Goal: Task Accomplishment & Management: Use online tool/utility

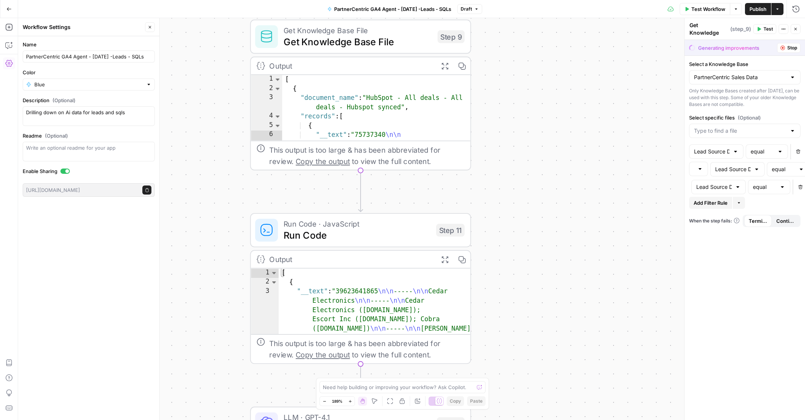
scroll to position [19, 0]
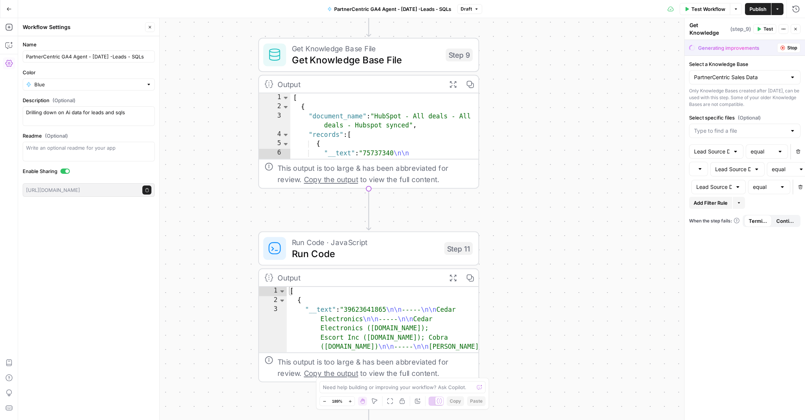
click at [573, 198] on div "**********" at bounding box center [411, 219] width 787 height 402
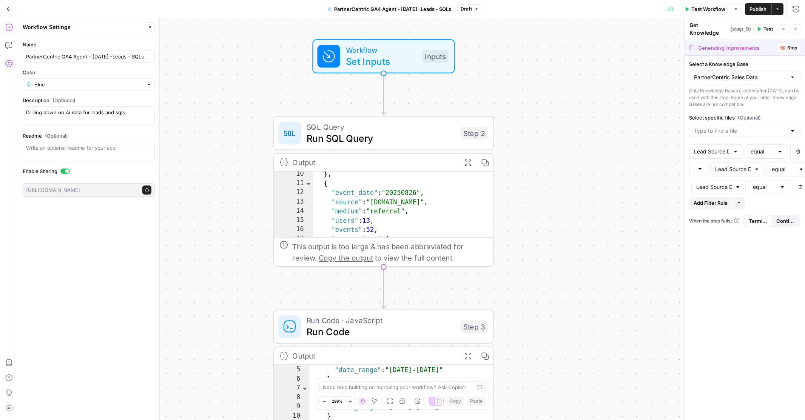
click at [147, 191] on icon "button" at bounding box center [147, 190] width 4 height 4
click at [9, 8] on icon "button" at bounding box center [8, 8] width 5 height 5
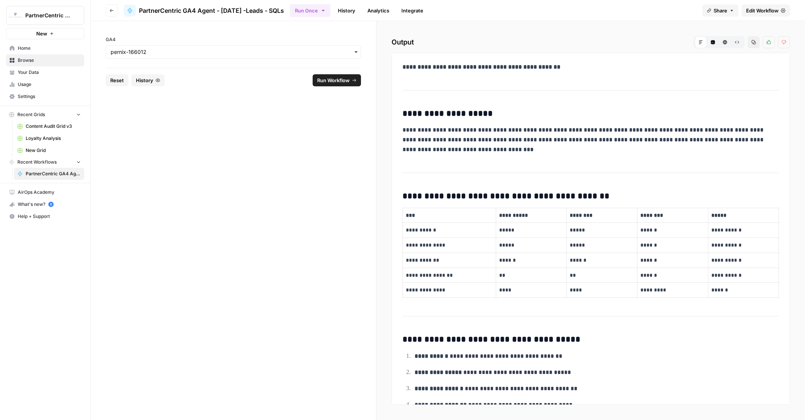
click at [141, 79] on span "History" at bounding box center [144, 81] width 17 height 8
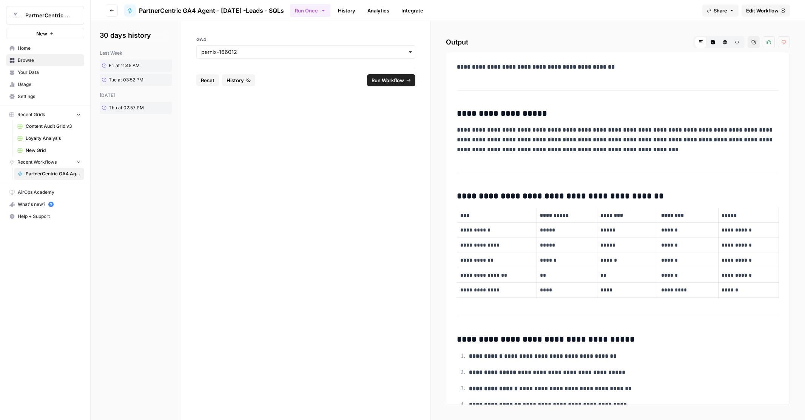
click at [32, 71] on span "Your Data" at bounding box center [49, 72] width 63 height 7
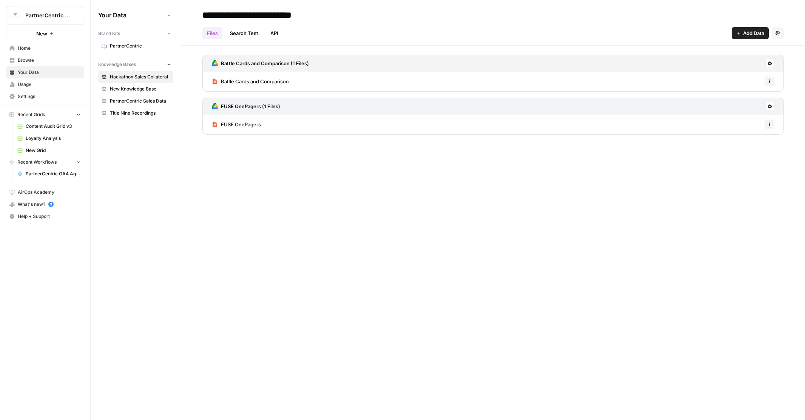
click at [79, 162] on icon "button" at bounding box center [78, 161] width 5 height 5
click at [79, 162] on icon "button" at bounding box center [78, 162] width 5 height 5
click at [123, 99] on span "PartnerCentric Sales Data" at bounding box center [140, 101] width 60 height 7
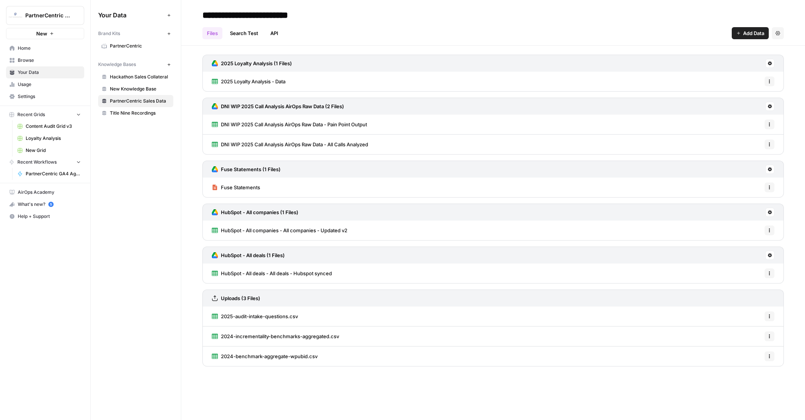
click at [50, 172] on span "PartnerCentric GA4 Agent - [DATE] -Leads - SQLs" at bounding box center [53, 174] width 55 height 7
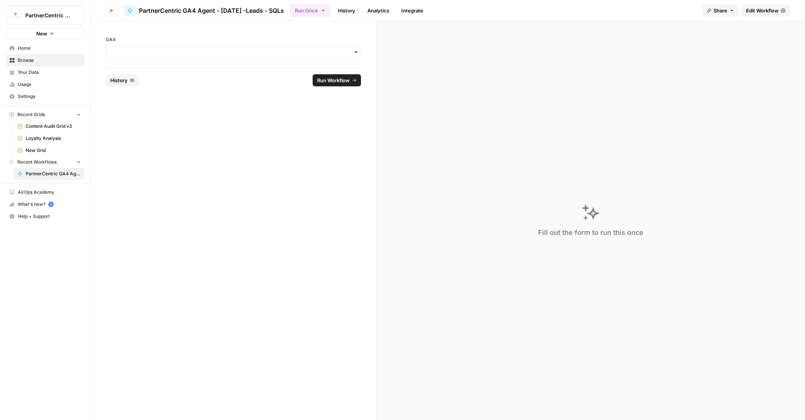
click at [123, 79] on span "History" at bounding box center [118, 81] width 17 height 8
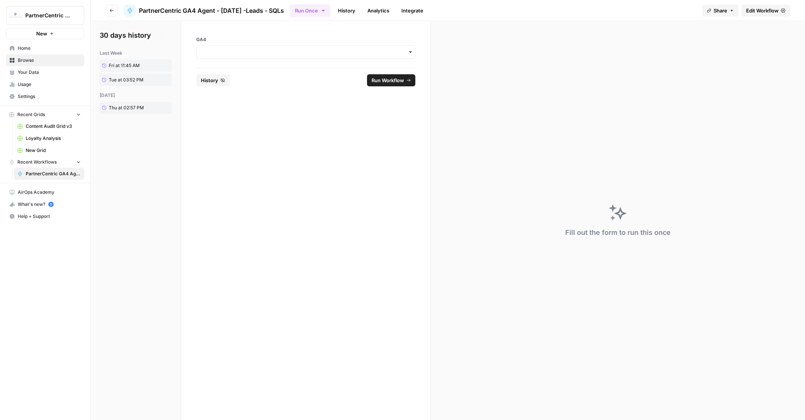
click at [48, 171] on span "PartnerCentric GA4 Agent - [DATE] -Leads - SQLs" at bounding box center [53, 174] width 55 height 7
click at [112, 11] on icon "button" at bounding box center [111, 10] width 5 height 5
click at [111, 9] on icon "button" at bounding box center [111, 10] width 5 height 5
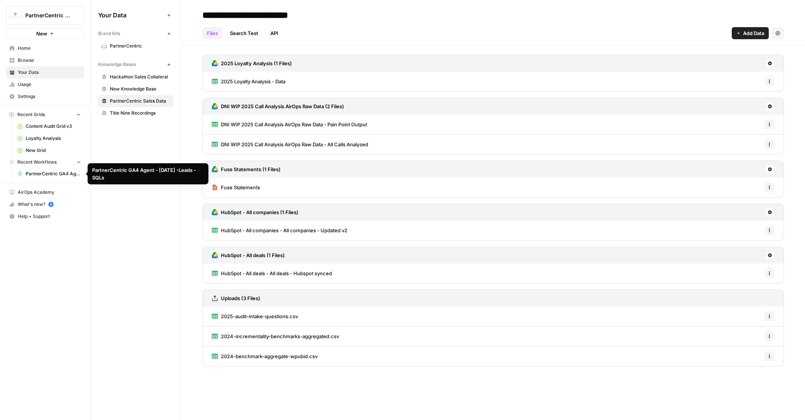
click at [52, 171] on span "PartnerCentric GA4 Agent - [DATE] -Leads - SQLs" at bounding box center [53, 174] width 55 height 7
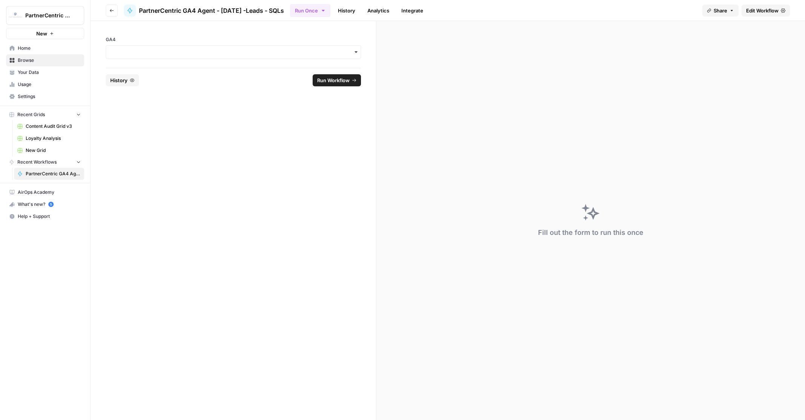
click at [750, 12] on span "Edit Workflow" at bounding box center [762, 11] width 32 height 8
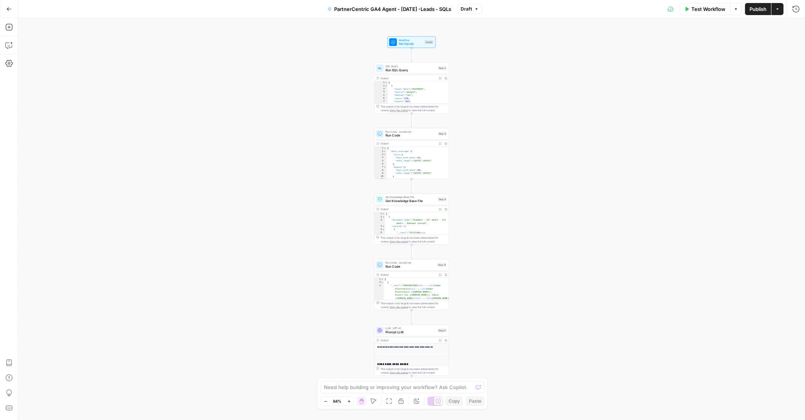
click at [9, 8] on icon "button" at bounding box center [8, 8] width 5 height 5
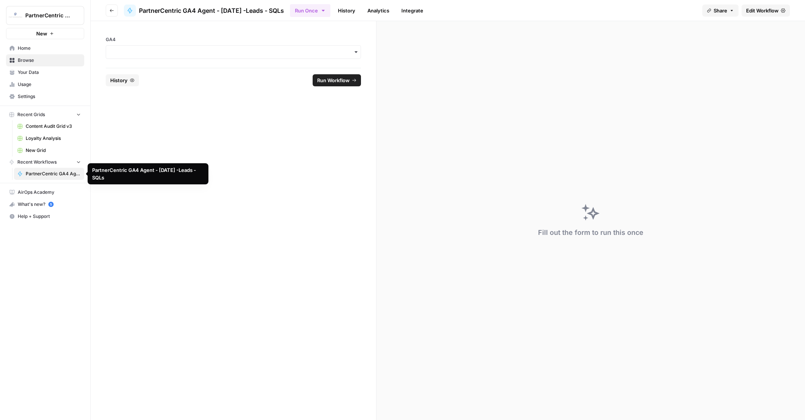
click at [58, 174] on span "PartnerCentric GA4 Agent - [DATE] -Leads - SQLs" at bounding box center [53, 174] width 55 height 7
click at [213, 52] on input "GA4" at bounding box center [233, 52] width 245 height 8
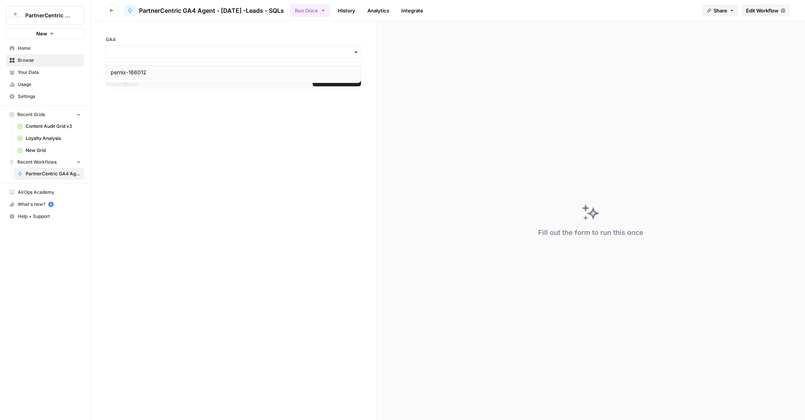
click at [143, 71] on div "pernix-166012" at bounding box center [233, 72] width 254 height 14
click at [356, 53] on icon "button" at bounding box center [356, 52] width 6 height 6
click at [246, 75] on div "pernix-166012" at bounding box center [233, 72] width 254 height 14
click at [176, 55] on input "GA4" at bounding box center [233, 52] width 245 height 8
click at [63, 126] on span "Content Audit Grid v3" at bounding box center [53, 126] width 55 height 7
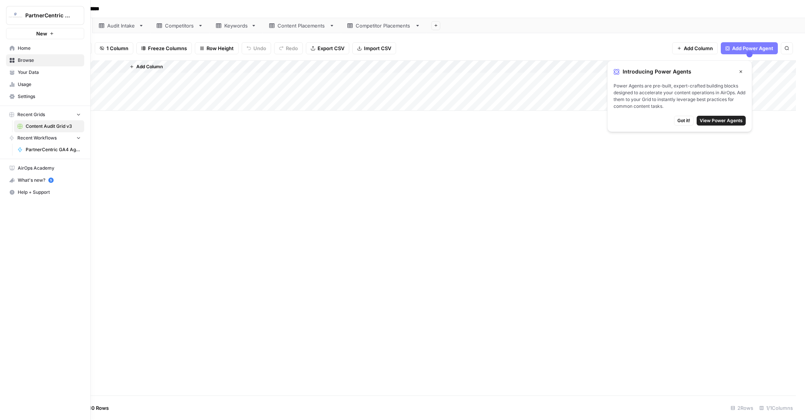
click at [28, 82] on span "Usage" at bounding box center [49, 84] width 63 height 7
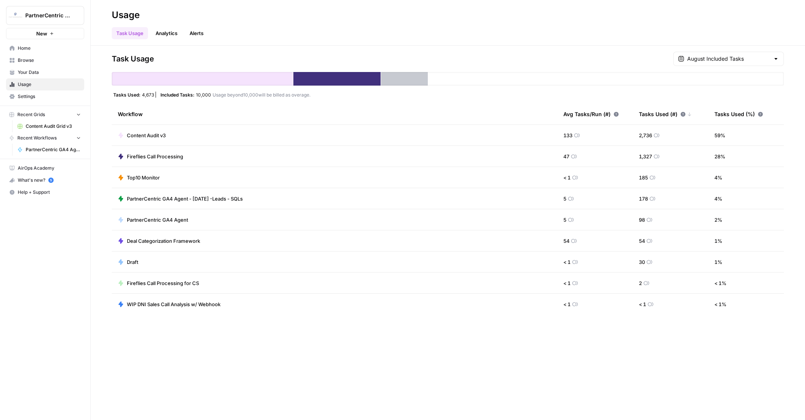
click at [177, 195] on span "PartnerCentric GA4 Agent - [DATE] -Leads - SQLs" at bounding box center [185, 199] width 116 height 8
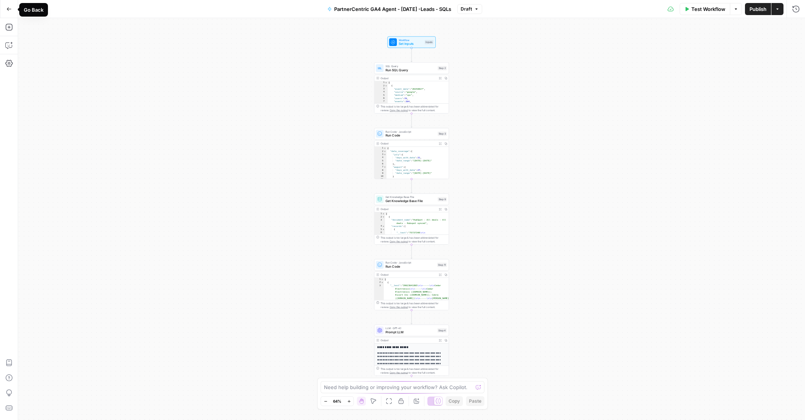
click at [10, 8] on icon "button" at bounding box center [8, 8] width 5 height 5
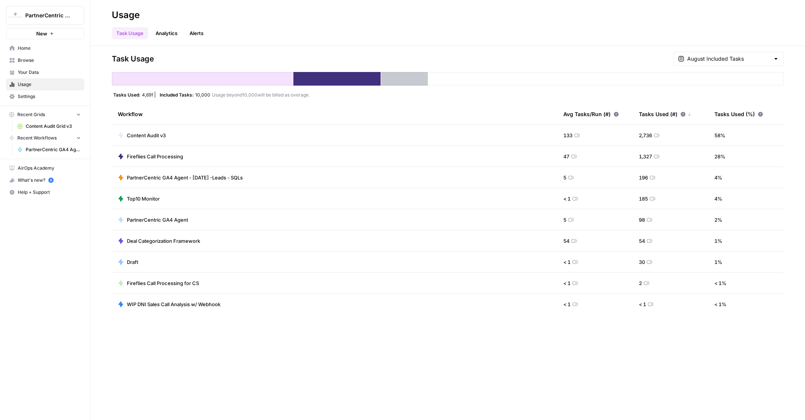
click at [46, 59] on span "Browse" at bounding box center [49, 60] width 63 height 7
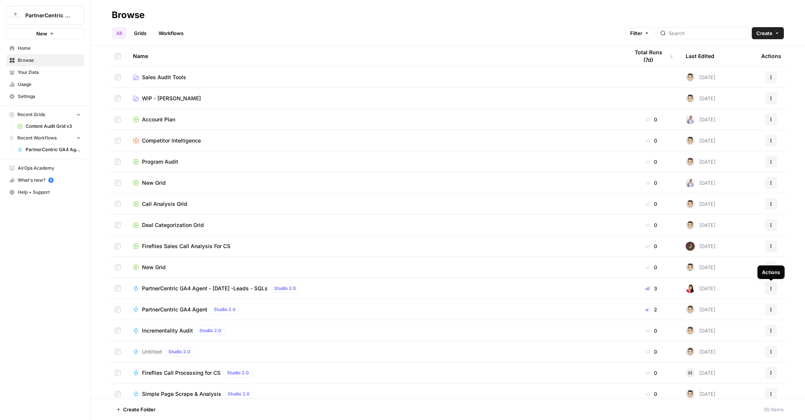
click at [770, 289] on icon "button" at bounding box center [770, 288] width 5 height 5
click at [203, 286] on span "PartnerCentric GA4 Agent - [DATE] -Leads - SQLs" at bounding box center [205, 289] width 126 height 8
click at [200, 287] on span "PartnerCentric GA4 Agent - [DATE] -Leads - SQLs" at bounding box center [205, 289] width 126 height 8
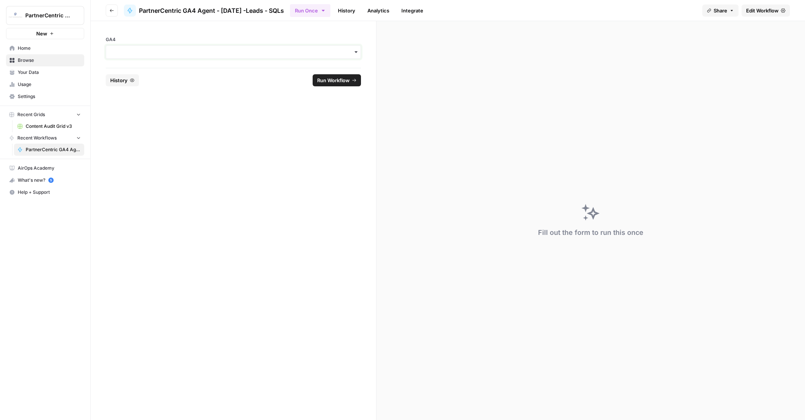
click at [263, 52] on input "GA4" at bounding box center [233, 52] width 245 height 8
click at [139, 71] on div "pernix-166012" at bounding box center [233, 72] width 254 height 14
click at [346, 82] on span "Run Workflow" at bounding box center [333, 81] width 32 height 8
click at [760, 9] on span "Edit Workflow" at bounding box center [762, 11] width 32 height 8
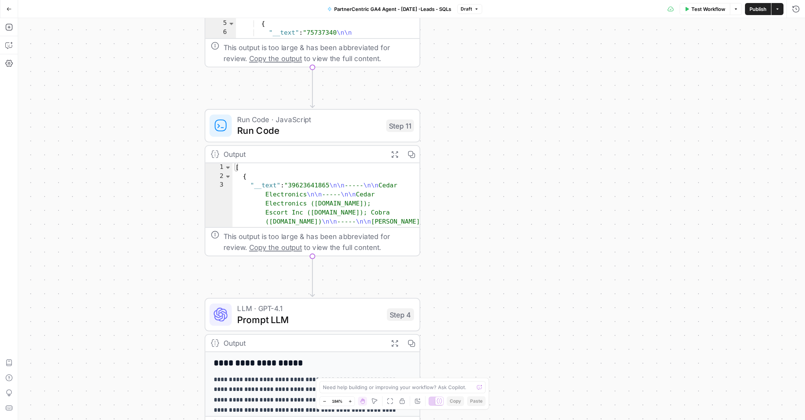
click at [698, 9] on span "Test Workflow" at bounding box center [708, 9] width 34 height 8
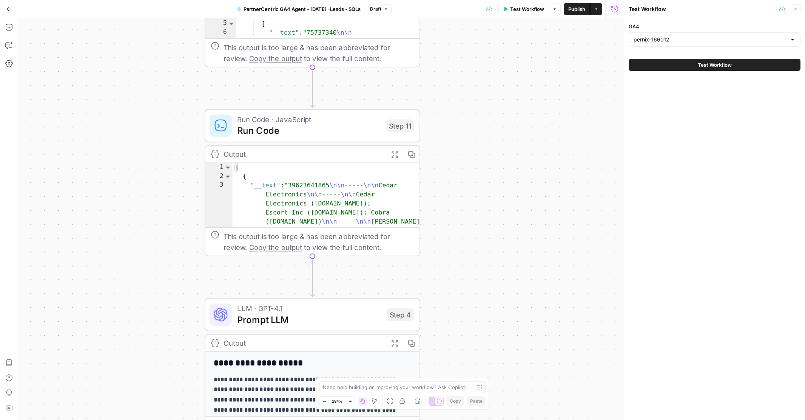
click at [676, 62] on button "Test Workflow" at bounding box center [714, 65] width 172 height 12
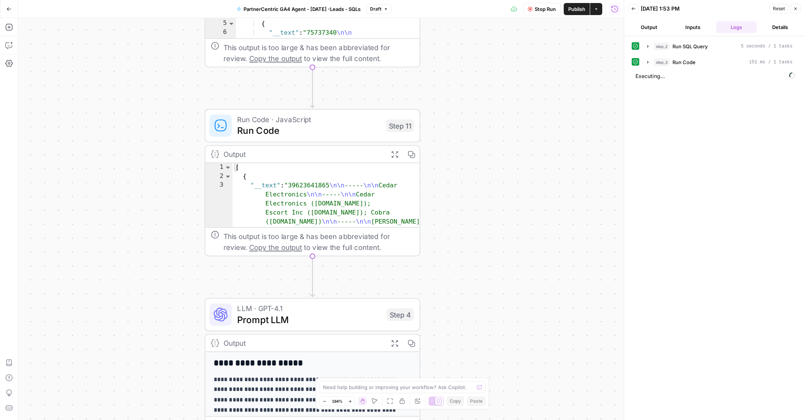
click at [648, 27] on button "Output" at bounding box center [648, 27] width 41 height 12
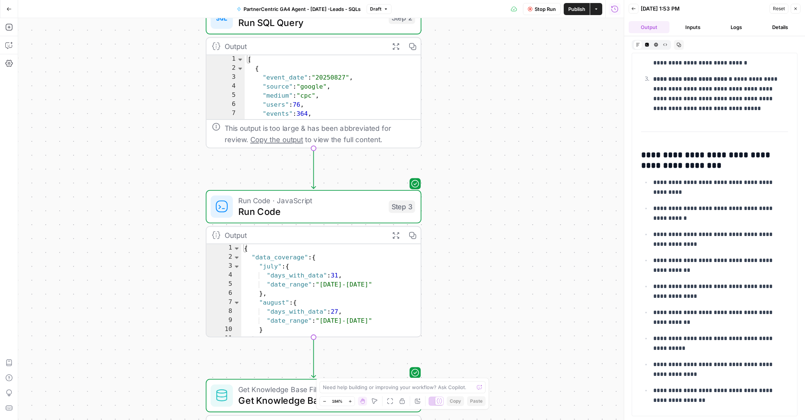
scroll to position [822, 0]
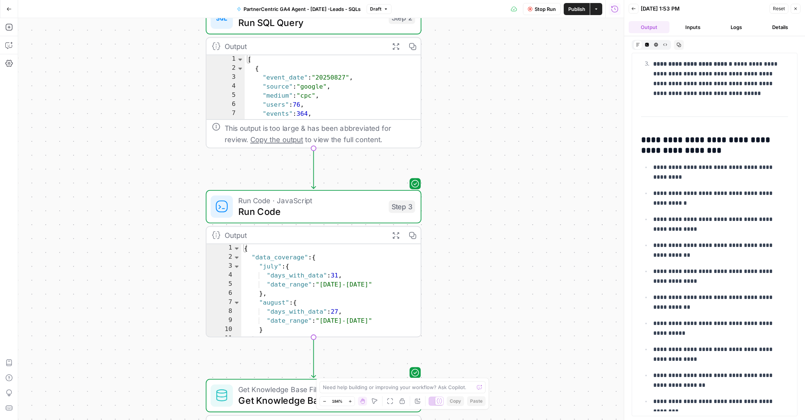
drag, startPoint x: 654, startPoint y: 297, endPoint x: 686, endPoint y: 373, distance: 82.7
click at [686, 373] on ul "**********" at bounding box center [714, 284] width 147 height 245
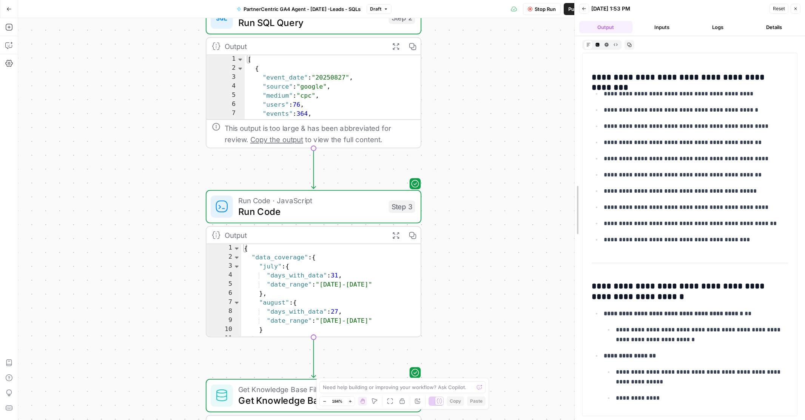
scroll to position [750, 0]
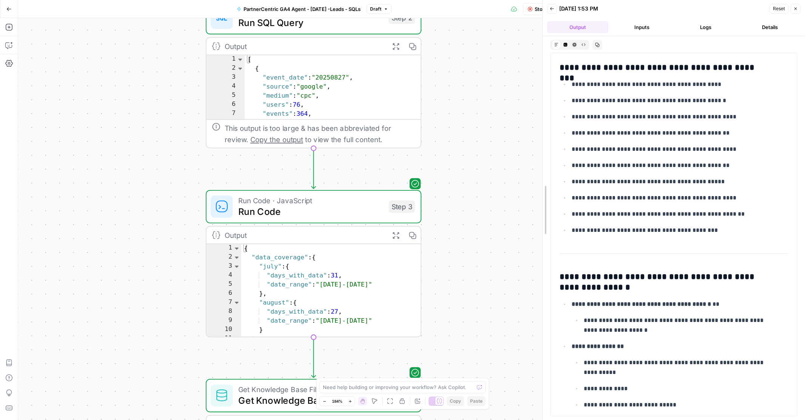
drag, startPoint x: 622, startPoint y: 309, endPoint x: 543, endPoint y: 308, distance: 79.3
click at [539, 309] on div at bounding box center [543, 210] width 8 height 420
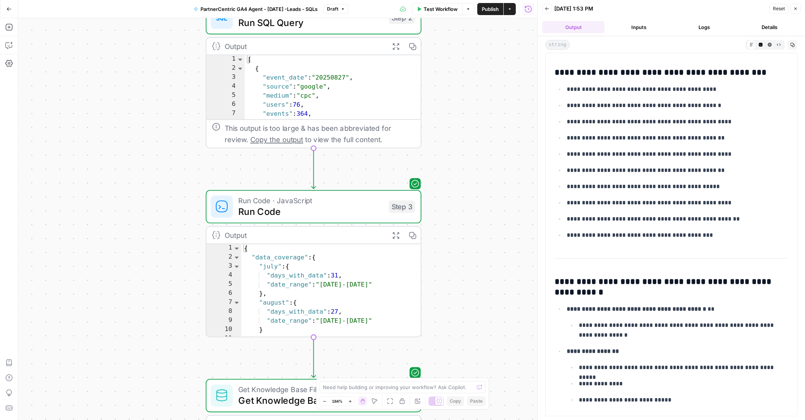
scroll to position [688, 0]
click at [654, 192] on p "**********" at bounding box center [676, 187] width 221 height 10
click at [605, 137] on p "**********" at bounding box center [676, 139] width 221 height 10
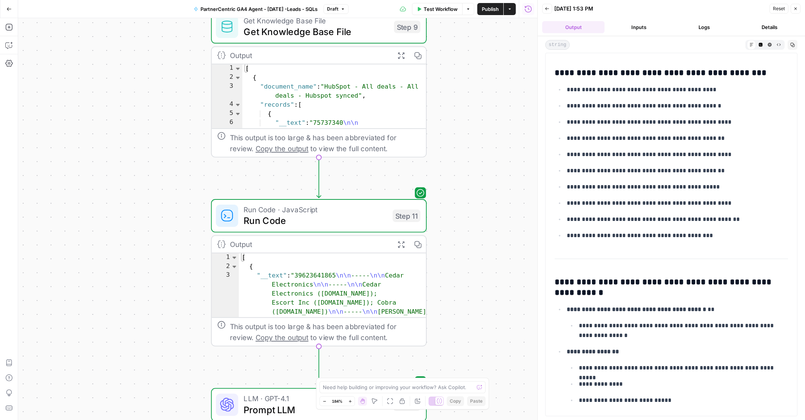
click at [287, 242] on div "Output" at bounding box center [309, 244] width 159 height 11
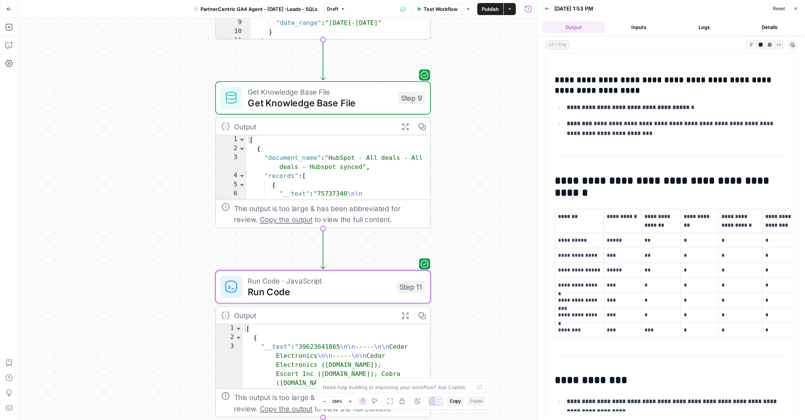
scroll to position [1737, 0]
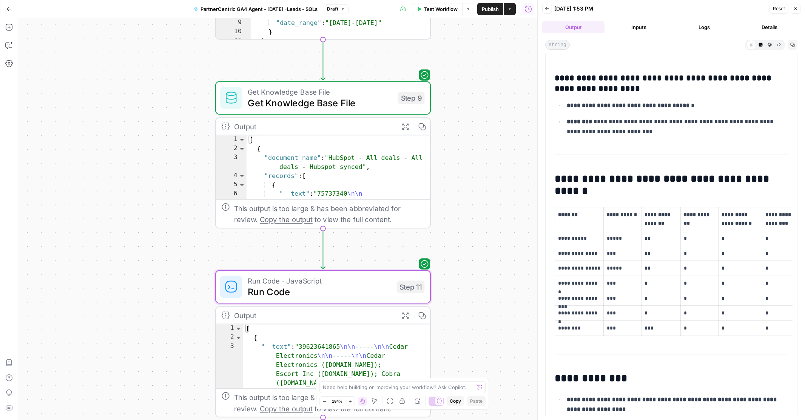
drag, startPoint x: 606, startPoint y: 240, endPoint x: 623, endPoint y: 240, distance: 17.0
click at [623, 240] on p "*****" at bounding box center [621, 238] width 31 height 9
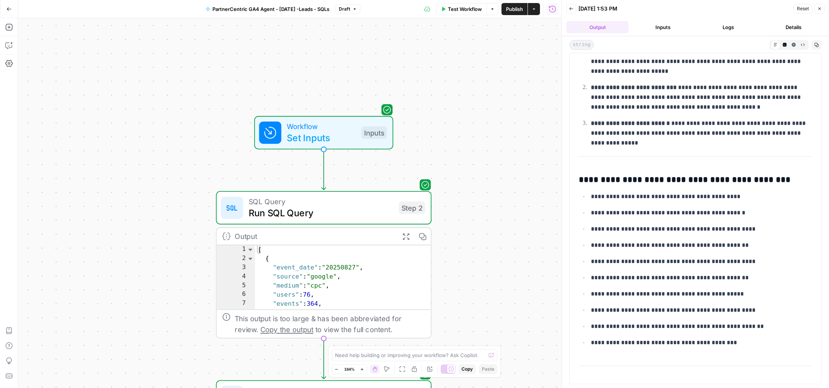
scroll to position [582, 0]
click at [627, 198] on p "**********" at bounding box center [701, 196] width 221 height 10
drag, startPoint x: 661, startPoint y: 197, endPoint x: 703, endPoint y: 197, distance: 41.5
click at [703, 197] on p "**********" at bounding box center [701, 196] width 221 height 10
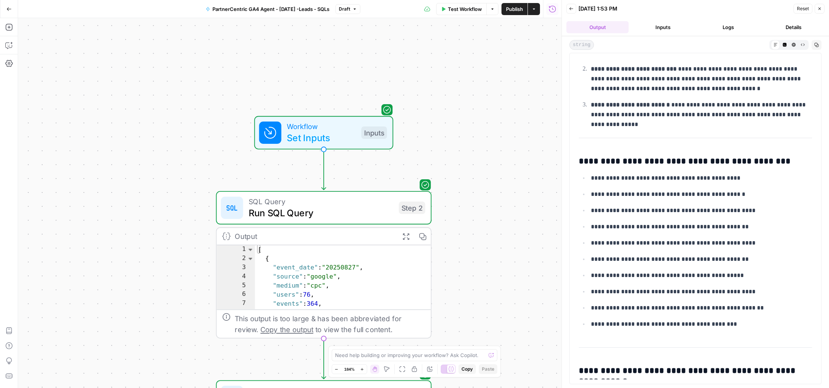
scroll to position [609, 0]
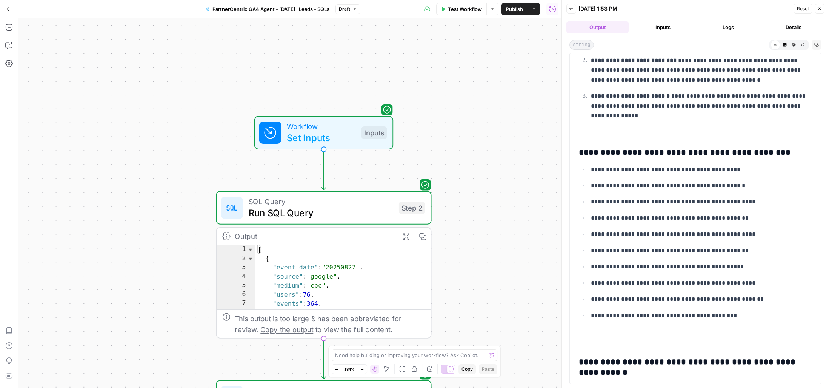
click at [499, 209] on div "Workflow Set Inputs Inputs SQL Query Run SQL Query Step 2 Output Expand Output …" at bounding box center [289, 203] width 543 height 370
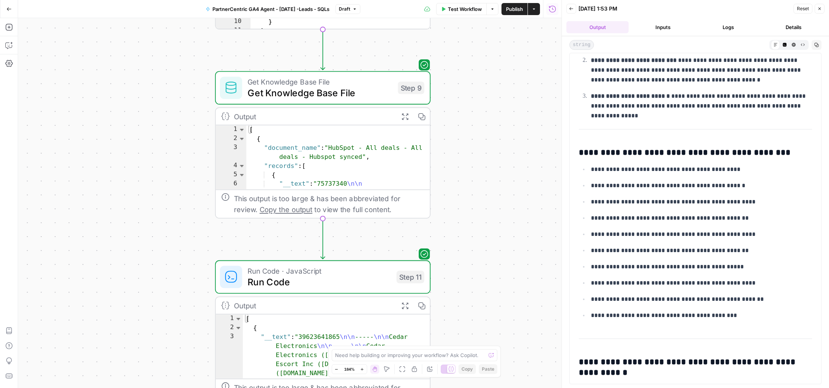
drag, startPoint x: 591, startPoint y: 171, endPoint x: 734, endPoint y: 171, distance: 143.8
click at [734, 171] on p "**********" at bounding box center [701, 170] width 221 height 10
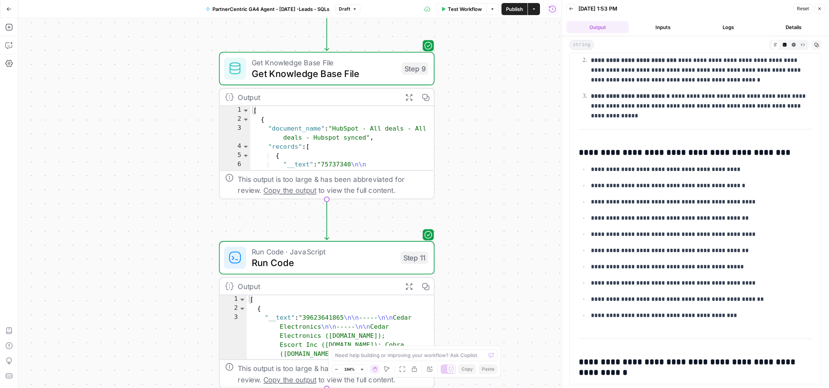
click at [601, 191] on ul "**********" at bounding box center [695, 242] width 233 height 156
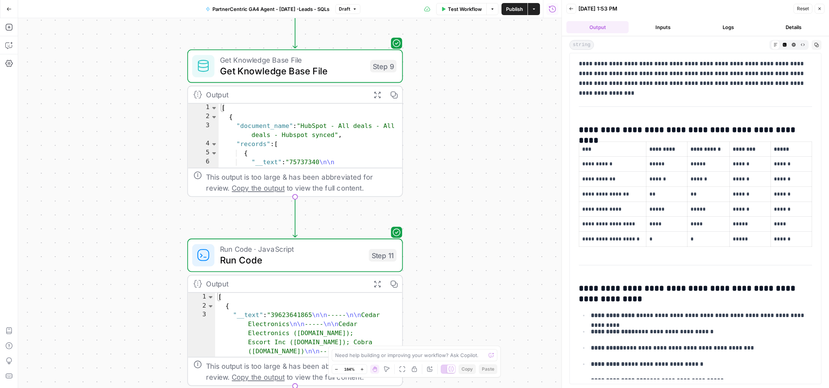
scroll to position [0, 0]
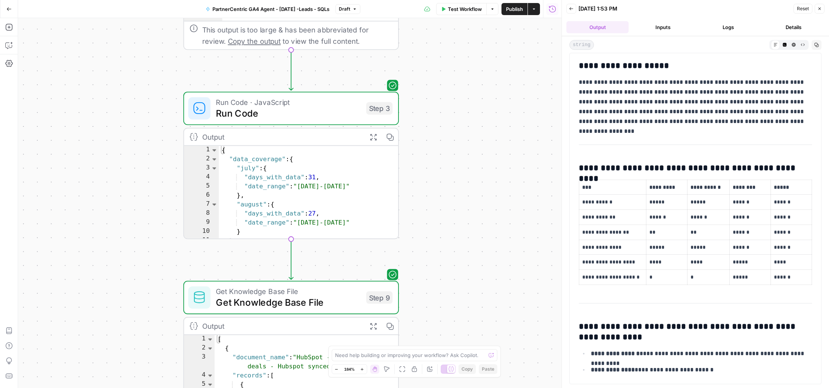
drag, startPoint x: 574, startPoint y: 168, endPoint x: 722, endPoint y: 175, distance: 148.5
click at [722, 175] on div "**********" at bounding box center [696, 218] width 252 height 331
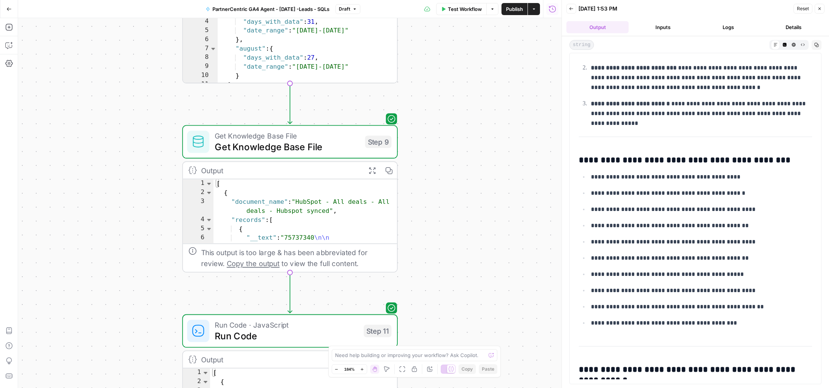
scroll to position [603, 0]
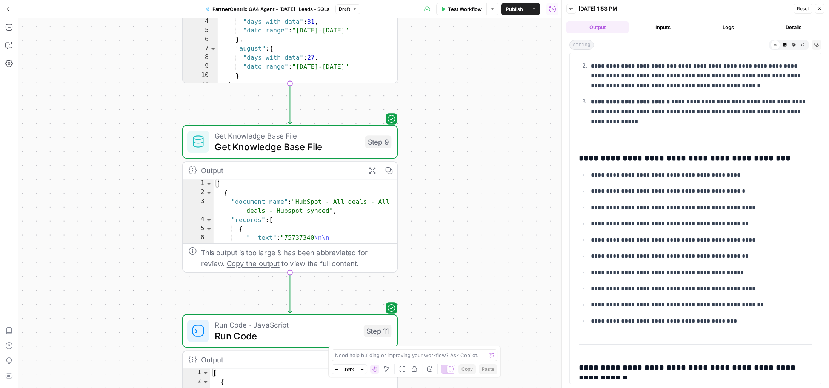
type textarea "**********"
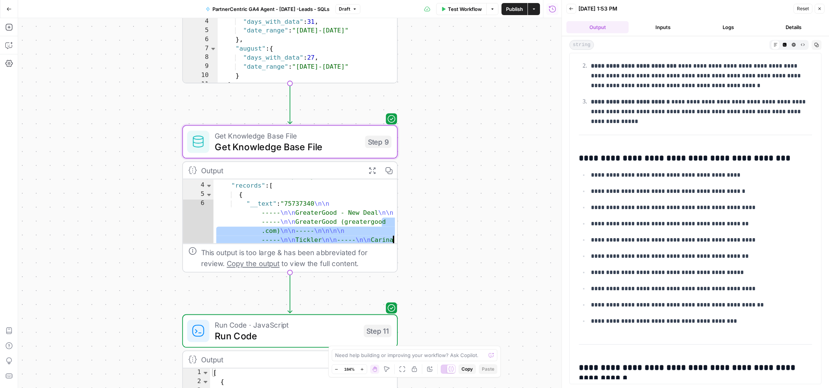
scroll to position [18, 0]
drag, startPoint x: 705, startPoint y: 159, endPoint x: 769, endPoint y: 159, distance: 64.2
click at [769, 159] on h3 "**********" at bounding box center [695, 158] width 233 height 11
click at [448, 197] on div "Workflow Set Inputs Inputs SQL Query Run SQL Query Step 2 Output Expand Output …" at bounding box center [289, 203] width 543 height 370
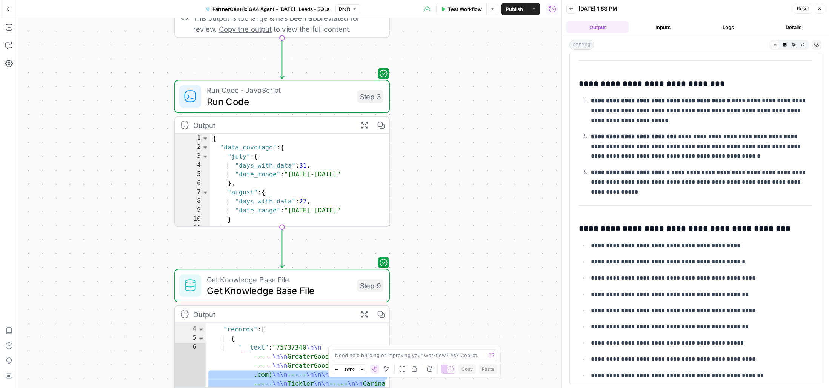
scroll to position [608, 0]
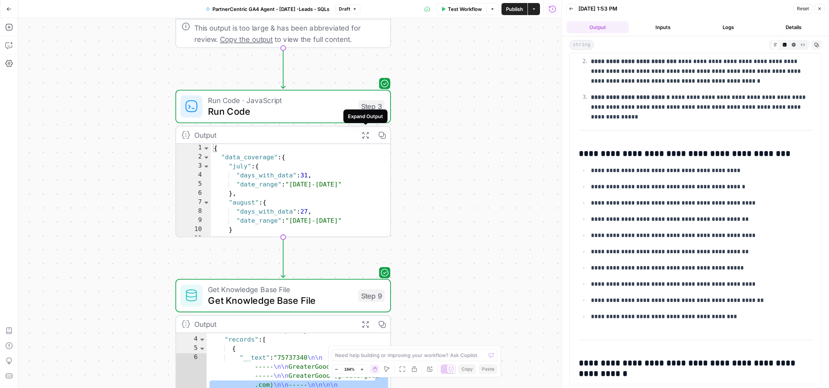
click at [366, 134] on icon "button" at bounding box center [366, 135] width 8 height 8
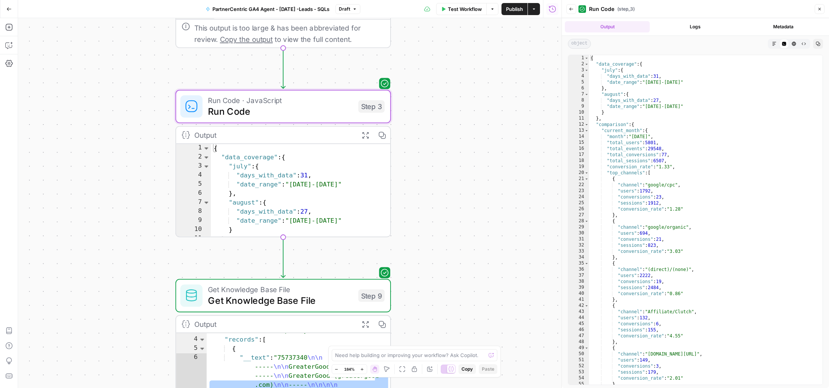
scroll to position [0, 0]
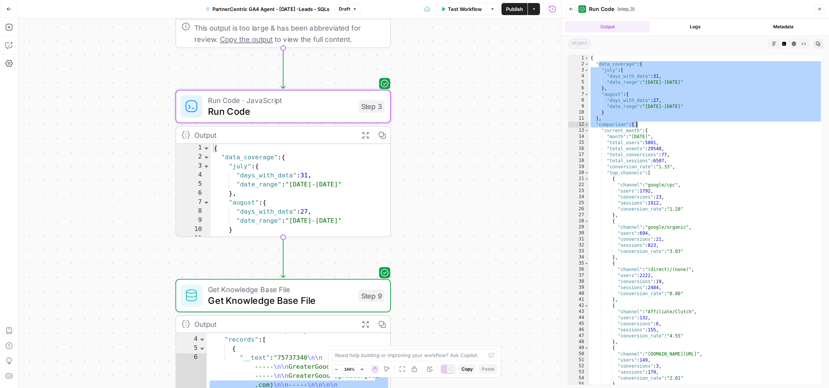
drag, startPoint x: 598, startPoint y: 63, endPoint x: 672, endPoint y: 122, distance: 94.6
click at [672, 122] on div "{ "data_coverage" : { "july" : { "days_with_data" : 31 , "date_range" : "July 1…" at bounding box center [706, 226] width 234 height 342
click at [709, 140] on div "{ "data_coverage" : { "july" : { "days_with_data" : 31 , "date_range" : "July 1…" at bounding box center [706, 226] width 234 height 342
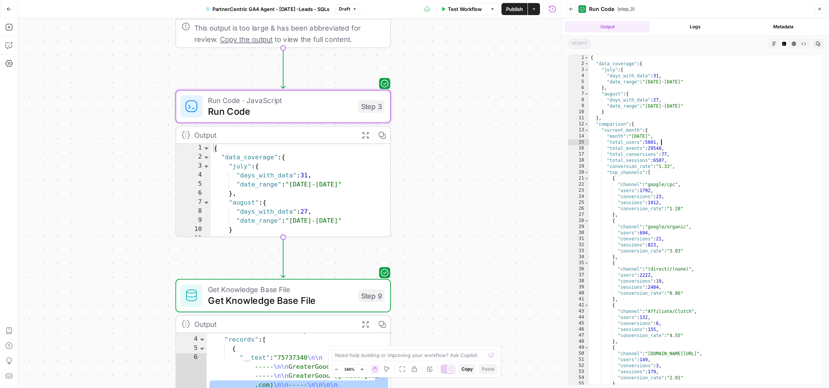
click at [627, 25] on button "Output" at bounding box center [607, 26] width 85 height 11
drag, startPoint x: 615, startPoint y: 196, endPoint x: 686, endPoint y: 197, distance: 70.6
click at [686, 197] on div "{ "data_coverage" : { "july" : { "days_with_data" : 31 , "date_range" : "July 1…" at bounding box center [706, 226] width 234 height 342
click at [707, 203] on div "{ "data_coverage" : { "july" : { "days_with_data" : 31 , "date_range" : "July 1…" at bounding box center [706, 226] width 234 height 342
type textarea "**********"
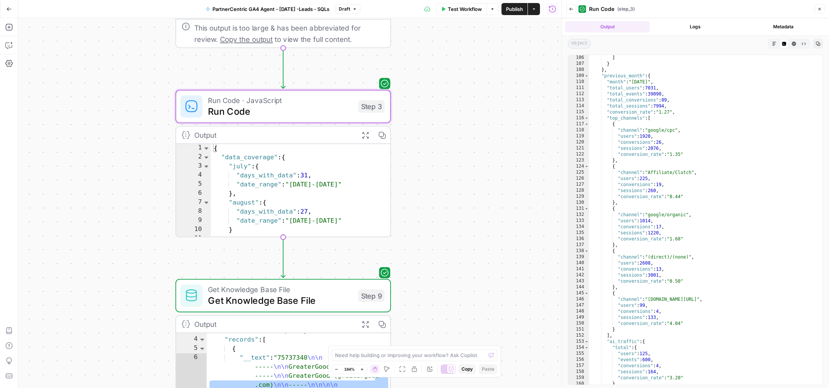
scroll to position [634, 0]
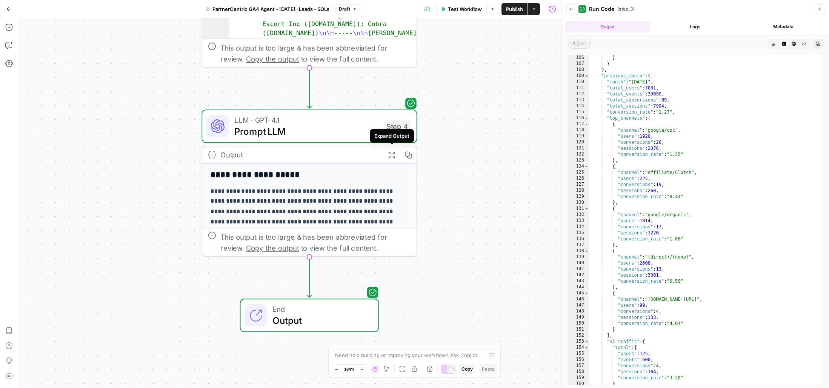
click at [394, 154] on icon "button" at bounding box center [392, 155] width 8 height 8
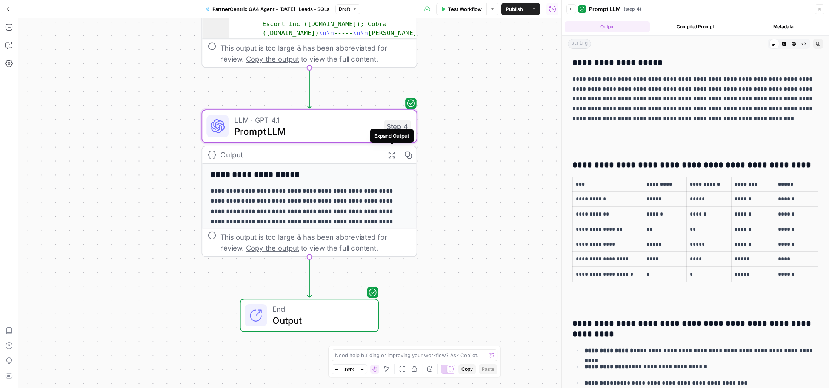
click at [391, 154] on icon "button" at bounding box center [392, 155] width 8 height 8
click at [343, 128] on span "Prompt LLM" at bounding box center [306, 131] width 144 height 14
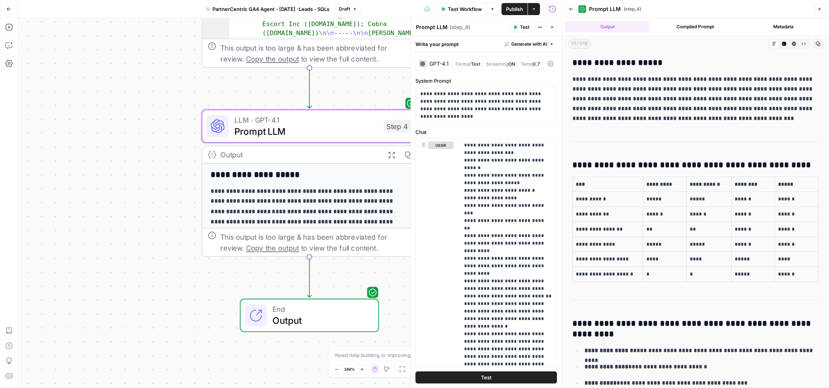
click at [804, 8] on icon "button" at bounding box center [819, 9] width 5 height 5
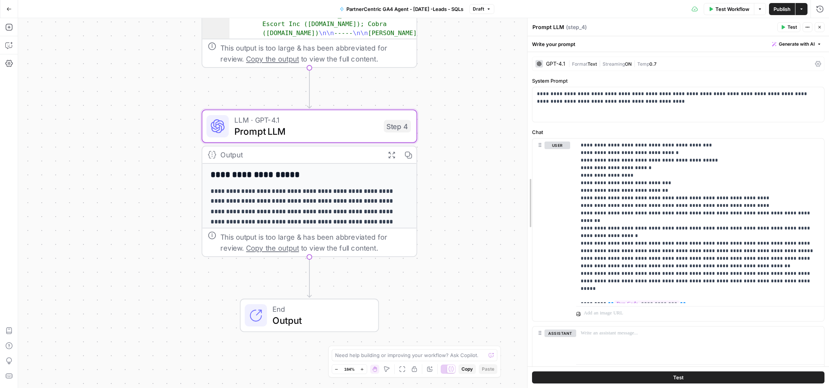
drag, startPoint x: 679, startPoint y: 167, endPoint x: 401, endPoint y: 153, distance: 278.9
click at [401, 153] on body "PartnerCentric Sales Tools New Home Browse Your Data Usage Settings Recent Grid…" at bounding box center [414, 194] width 829 height 388
drag, startPoint x: 526, startPoint y: 240, endPoint x: 499, endPoint y: 240, distance: 27.6
click at [499, 240] on body "PartnerCentric Sales Tools New Home Browse Your Data Usage Settings Recent Grid…" at bounding box center [414, 194] width 829 height 388
click at [593, 282] on p "**********" at bounding box center [700, 221] width 239 height 159
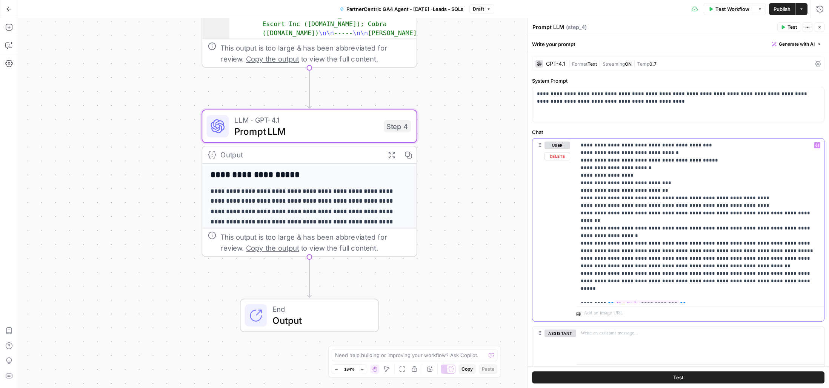
drag, startPoint x: 578, startPoint y: 287, endPoint x: 691, endPoint y: 296, distance: 113.2
click at [691, 296] on div "**********" at bounding box center [700, 221] width 248 height 165
click at [581, 143] on p "**********" at bounding box center [700, 217] width 239 height 151
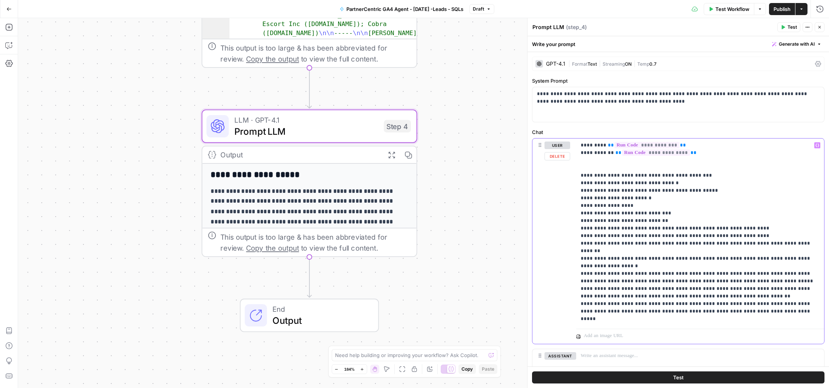
click at [580, 146] on div "**********" at bounding box center [700, 232] width 248 height 187
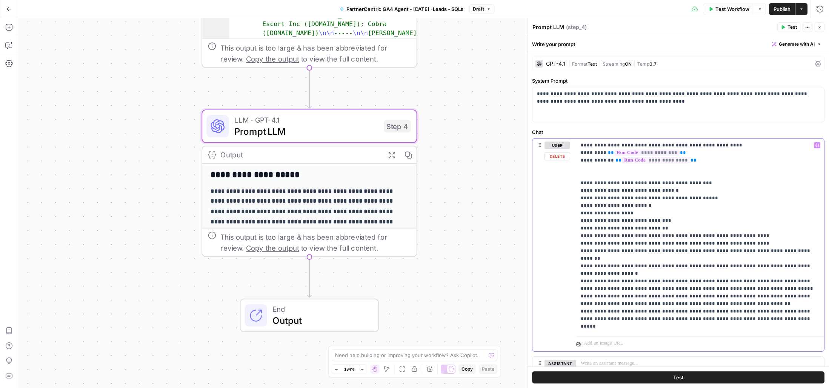
drag, startPoint x: 601, startPoint y: 184, endPoint x: 610, endPoint y: 184, distance: 8.7
click at [610, 184] on p "**********" at bounding box center [700, 236] width 239 height 189
click at [641, 306] on p "**********" at bounding box center [700, 236] width 239 height 189
click at [497, 319] on div "Workflow Set Inputs Inputs SQL Query Run SQL Query Step 2 Output Expand Output …" at bounding box center [423, 203] width 811 height 370
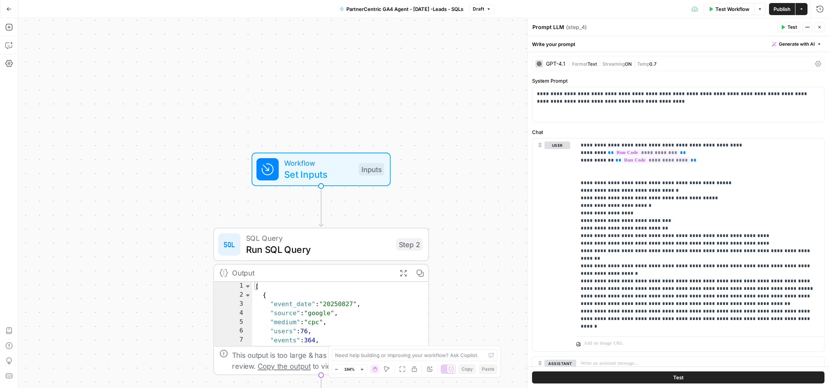
click at [727, 8] on span "Test Workflow" at bounding box center [733, 9] width 34 height 8
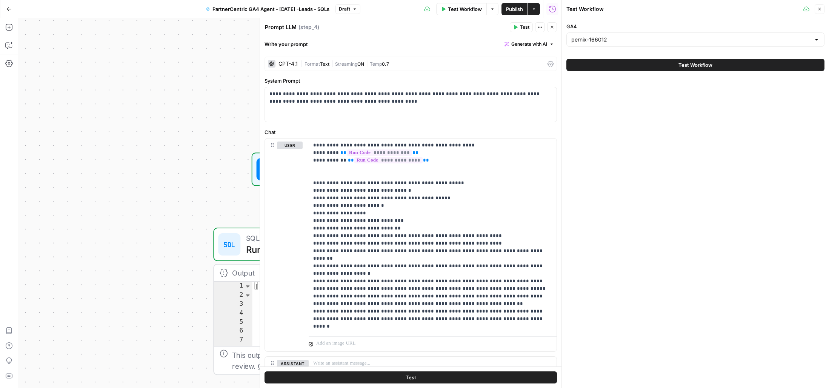
click at [691, 63] on span "Test Workflow" at bounding box center [696, 65] width 34 height 8
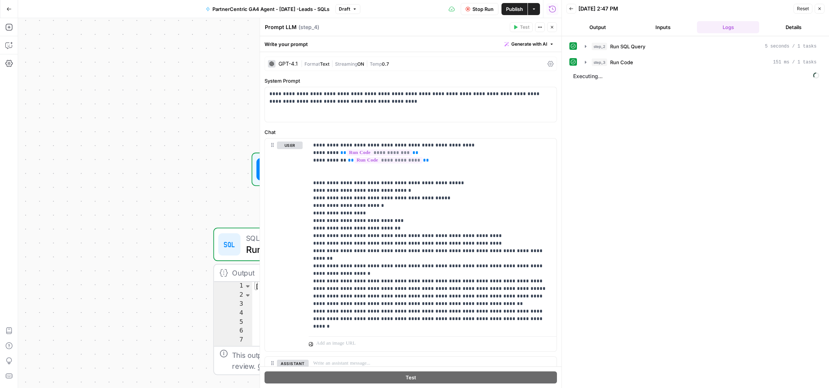
click at [605, 27] on button "Output" at bounding box center [597, 27] width 62 height 12
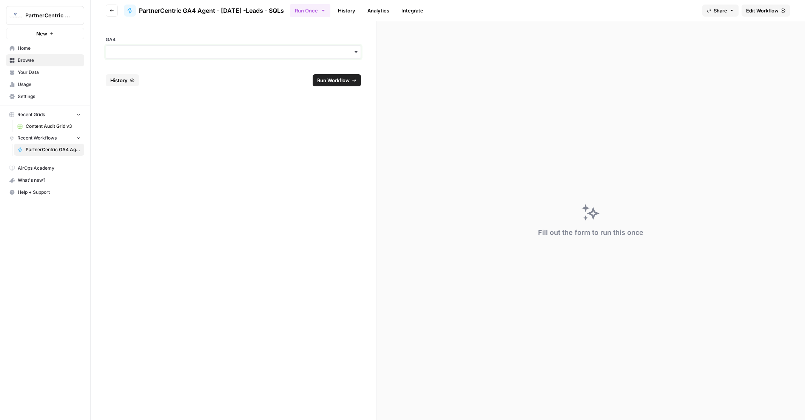
click at [136, 55] on input "GA4" at bounding box center [233, 52] width 245 height 8
click at [136, 73] on div "pernix-166012" at bounding box center [233, 72] width 254 height 14
click at [341, 80] on span "Run Workflow" at bounding box center [333, 81] width 32 height 8
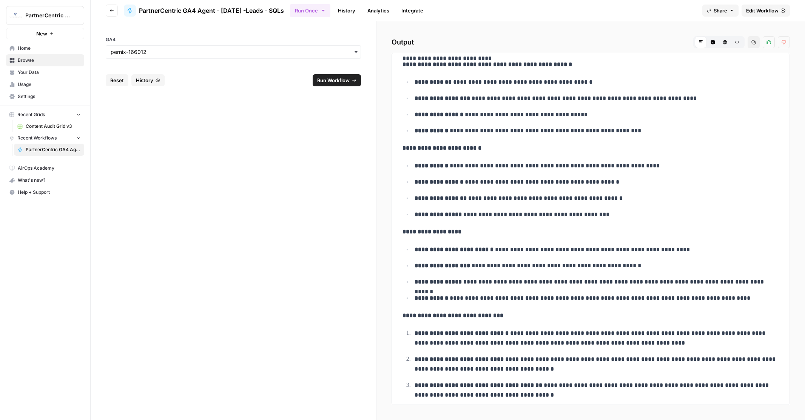
scroll to position [34, 0]
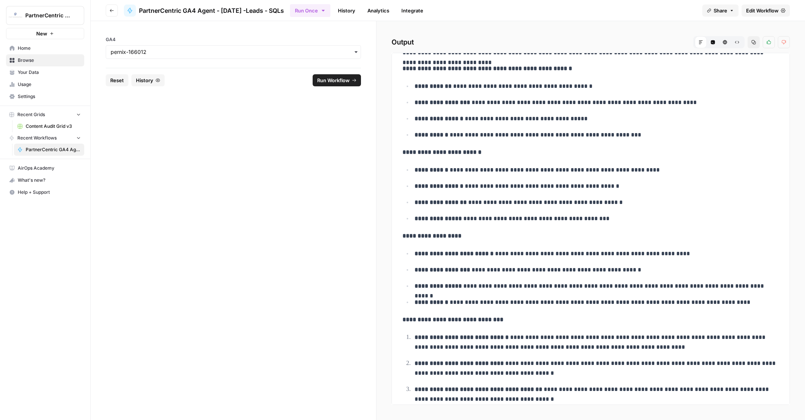
click at [360, 10] on link "History" at bounding box center [346, 11] width 26 height 12
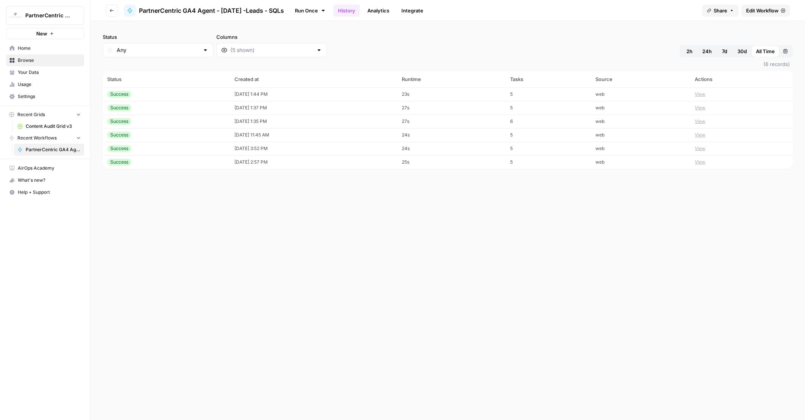
click at [323, 11] on link "Run Once" at bounding box center [310, 10] width 40 height 13
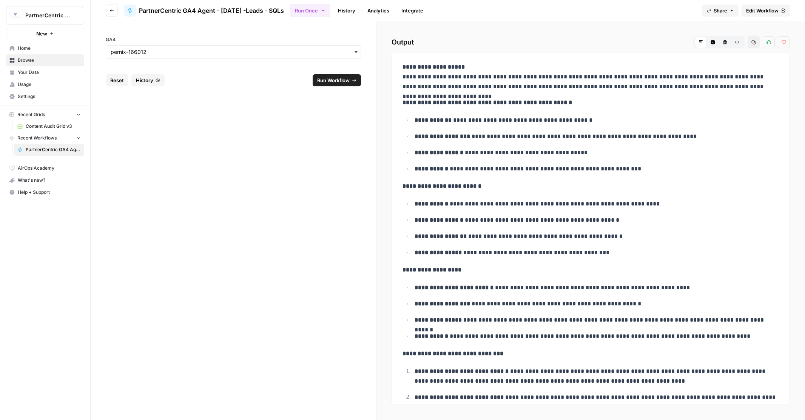
click at [755, 11] on span "Edit Workflow" at bounding box center [762, 11] width 32 height 8
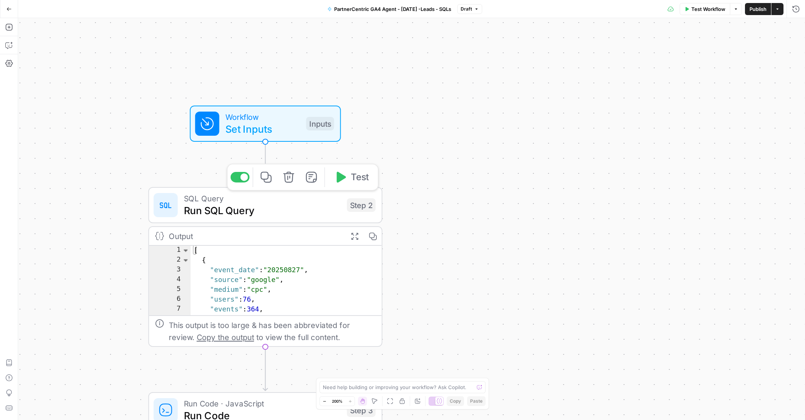
click at [272, 209] on span "Run SQL Query" at bounding box center [262, 210] width 157 height 15
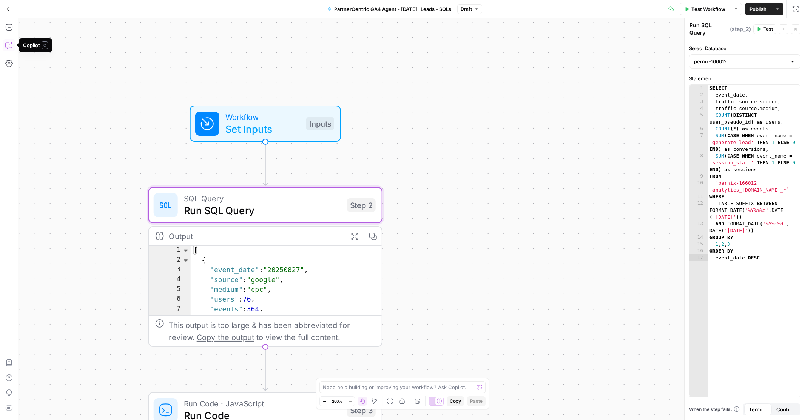
click at [8, 44] on icon "button" at bounding box center [9, 46] width 8 height 8
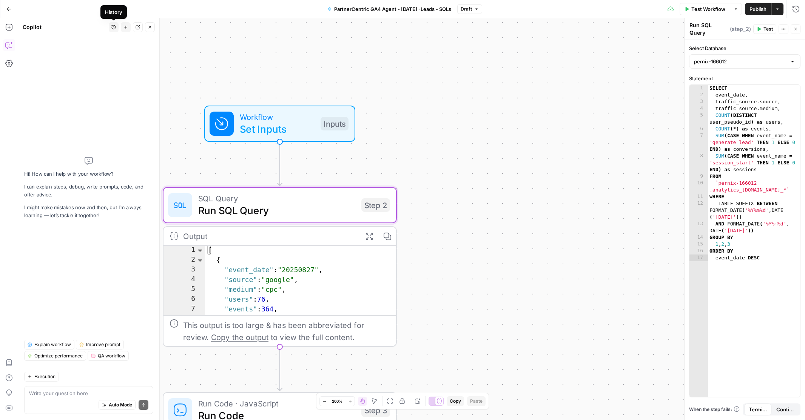
click at [113, 27] on icon "button" at bounding box center [114, 27] width 4 height 4
click at [113, 27] on icon "button" at bounding box center [113, 27] width 5 height 5
click at [137, 28] on icon "button" at bounding box center [137, 27] width 5 height 5
click at [73, 393] on textarea at bounding box center [91, 390] width 119 height 8
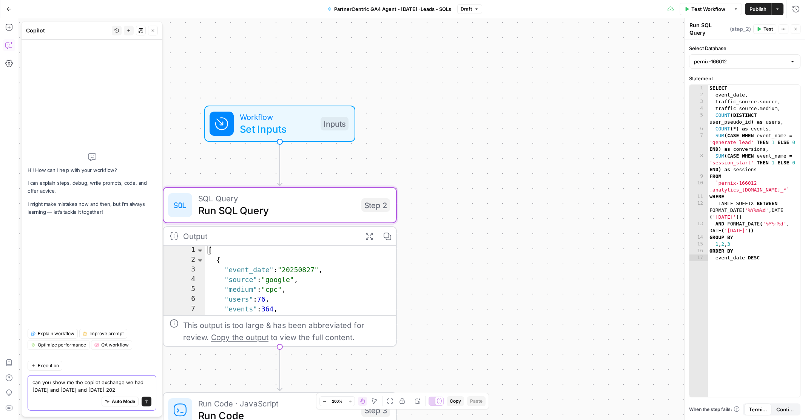
type textarea "can you show me the copilot exchange we had [DATE] and [DATE] and [DATE]"
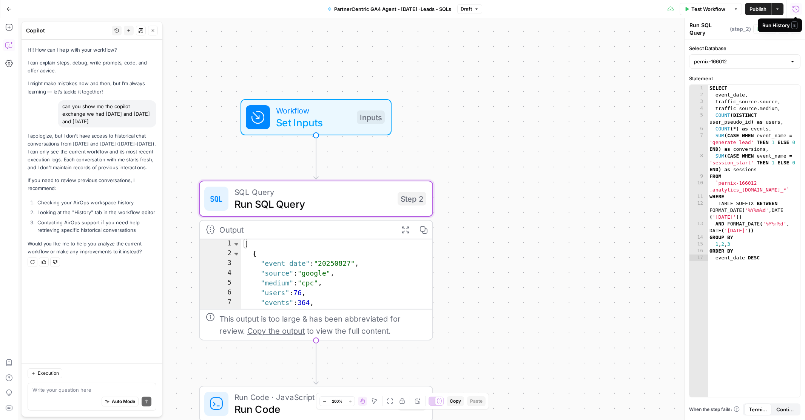
click at [796, 10] on icon "button" at bounding box center [796, 9] width 8 height 8
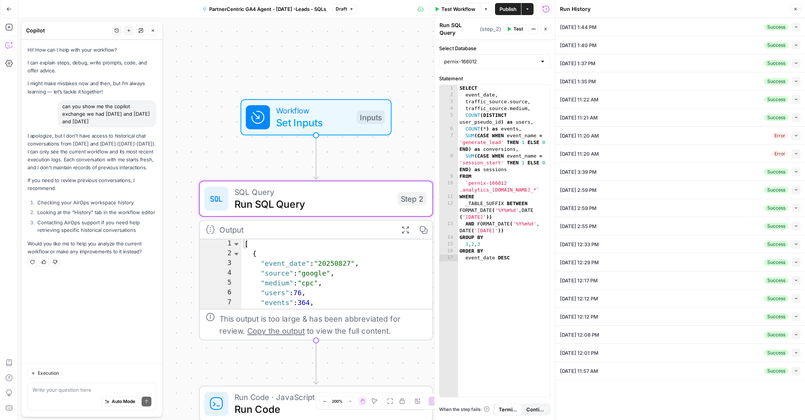
scroll to position [1, 0]
click at [795, 171] on icon "button" at bounding box center [796, 171] width 4 height 4
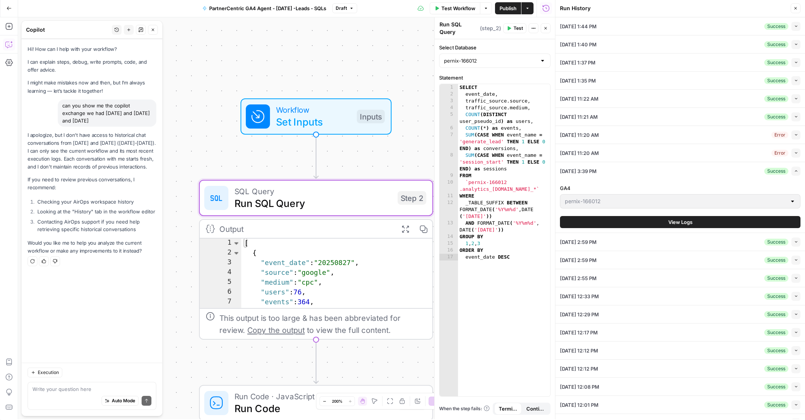
click at [686, 223] on span "View Logs" at bounding box center [680, 223] width 24 height 8
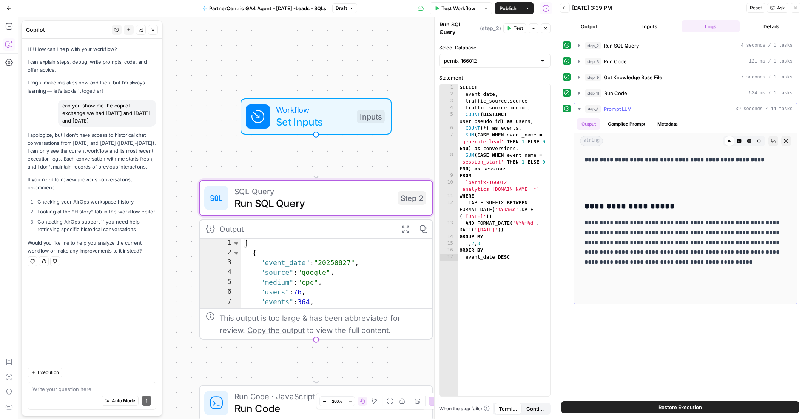
click at [631, 123] on button "Compiled Prompt" at bounding box center [626, 124] width 46 height 11
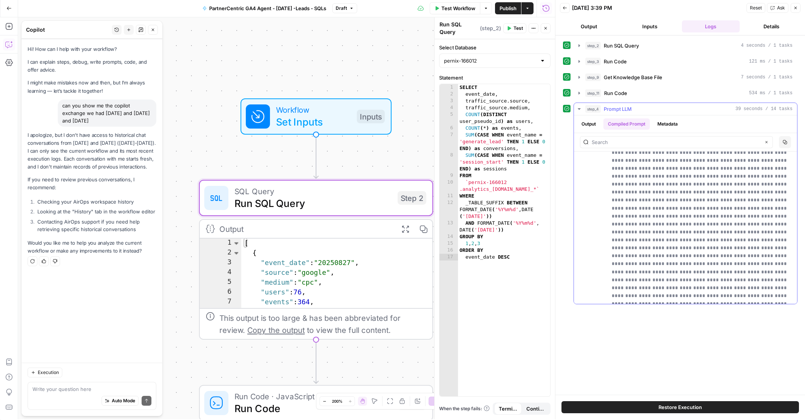
scroll to position [2493, 0]
click at [585, 124] on button "Output" at bounding box center [588, 124] width 23 height 11
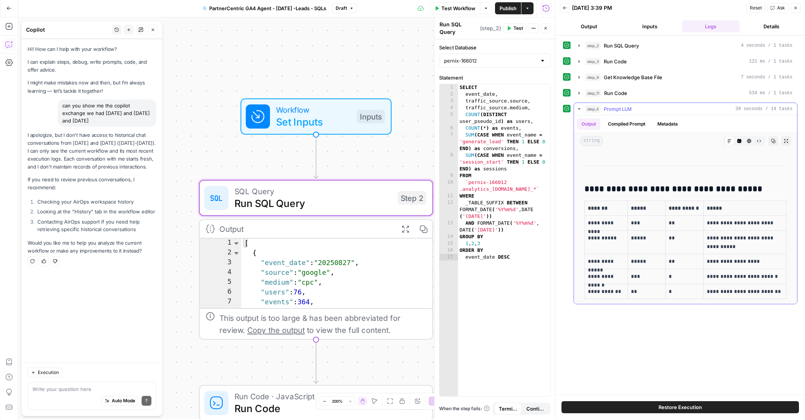
scroll to position [0, 0]
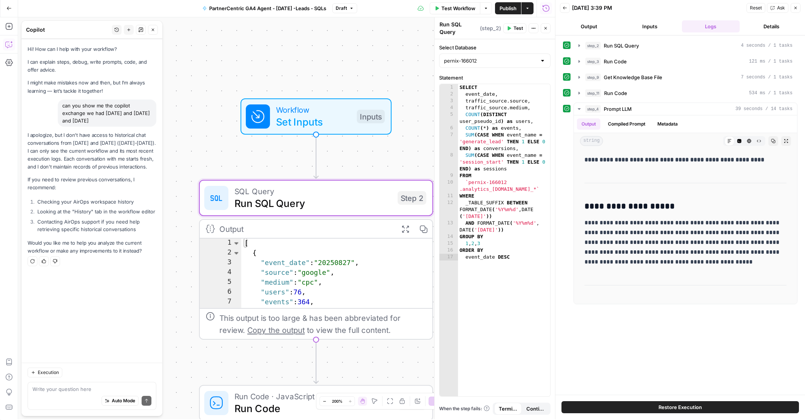
click at [360, 354] on div "Workflow Set Inputs Inputs SQL Query Run SQL Query Step 2 Output Expand Output …" at bounding box center [286, 218] width 537 height 402
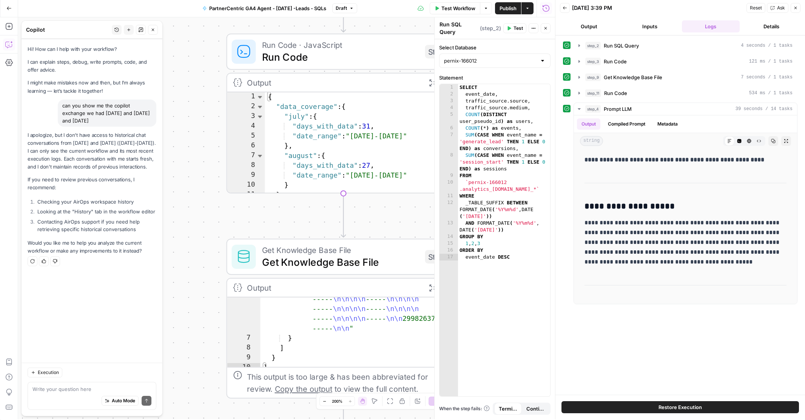
scroll to position [215, 0]
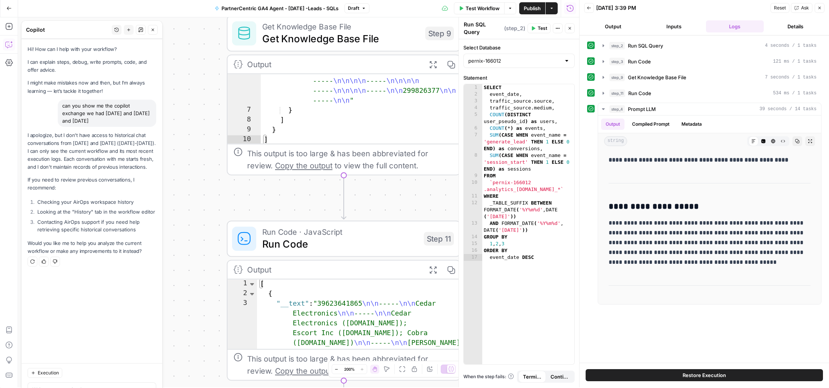
scroll to position [215, 0]
click at [14, 7] on button "Go Back" at bounding box center [9, 9] width 14 height 14
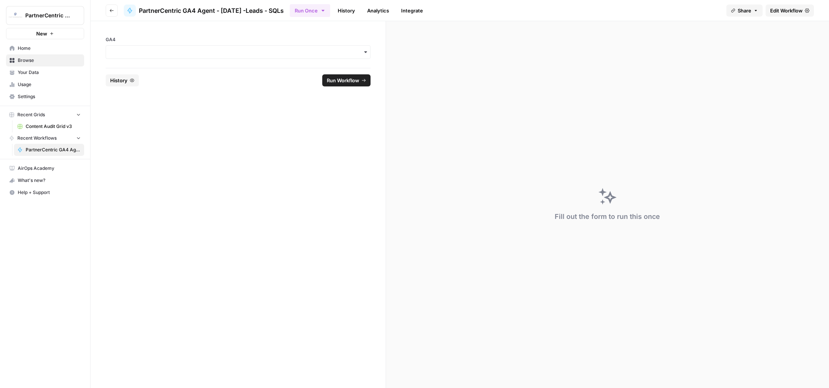
click at [43, 150] on span "PartnerCentric GA4 Agent - [DATE] -Leads - SQLs" at bounding box center [53, 149] width 55 height 7
click at [143, 49] on input "GA4" at bounding box center [238, 52] width 255 height 8
click at [132, 71] on div "pernix-166012" at bounding box center [238, 72] width 264 height 14
click at [28, 85] on span "Usage" at bounding box center [49, 84] width 63 height 7
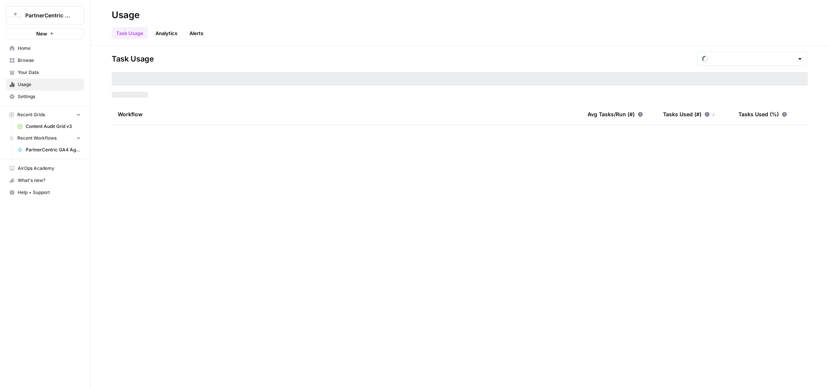
type input "August Included Tasks"
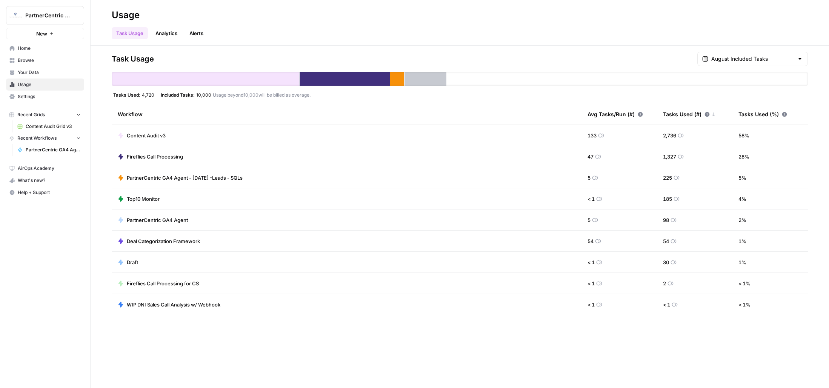
click at [25, 49] on span "Home" at bounding box center [49, 48] width 63 height 7
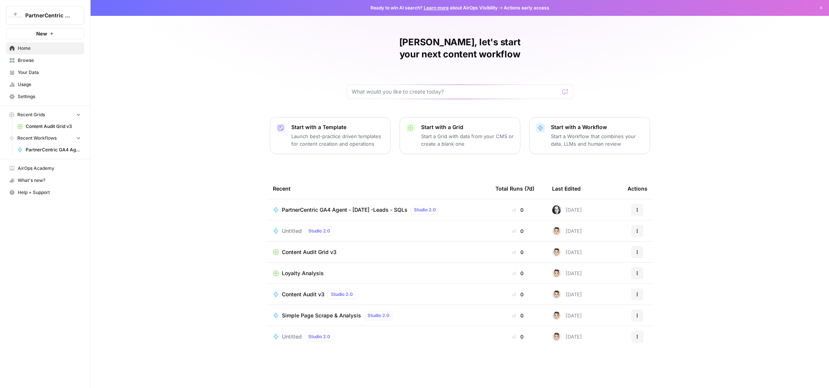
click at [29, 60] on span "Browse" at bounding box center [49, 60] width 63 height 7
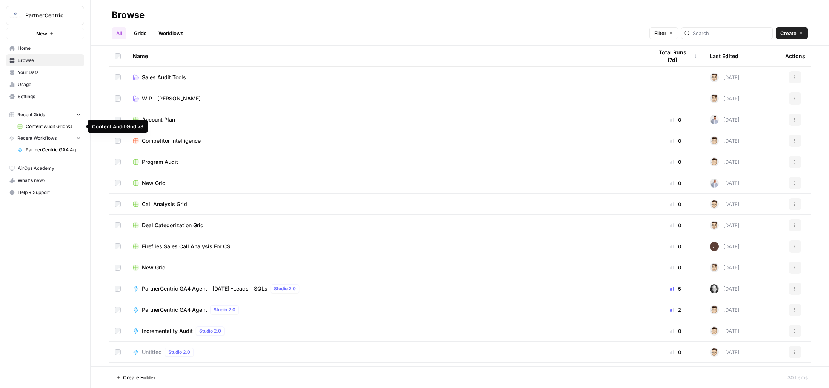
click at [45, 125] on span "Content Audit Grid v3" at bounding box center [53, 126] width 55 height 7
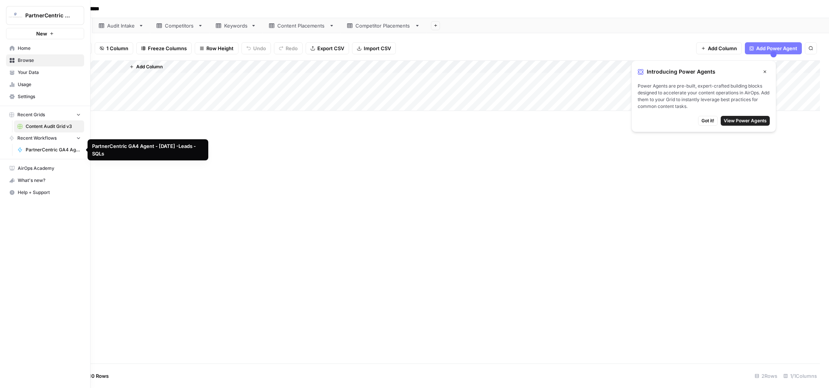
click at [33, 146] on span "PartnerCentric GA4 Agent - [DATE] -Leads - SQLs" at bounding box center [53, 149] width 55 height 7
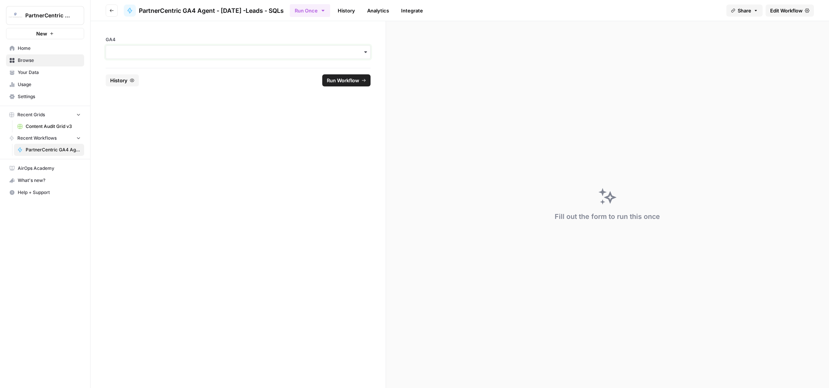
click at [140, 54] on input "GA4" at bounding box center [238, 52] width 255 height 8
click at [143, 74] on div "pernix-166012" at bounding box center [238, 72] width 264 height 14
click at [785, 10] on span "Edit Workflow" at bounding box center [786, 11] width 32 height 8
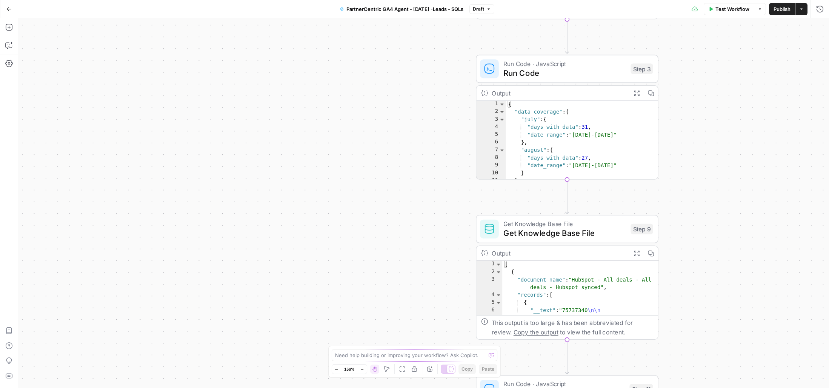
drag, startPoint x: 411, startPoint y: 222, endPoint x: 326, endPoint y: 211, distance: 85.3
click at [326, 211] on div "Workflow Set Inputs Inputs SQL Query Run SQL Query Step 2 Output Expand Output …" at bounding box center [423, 203] width 811 height 370
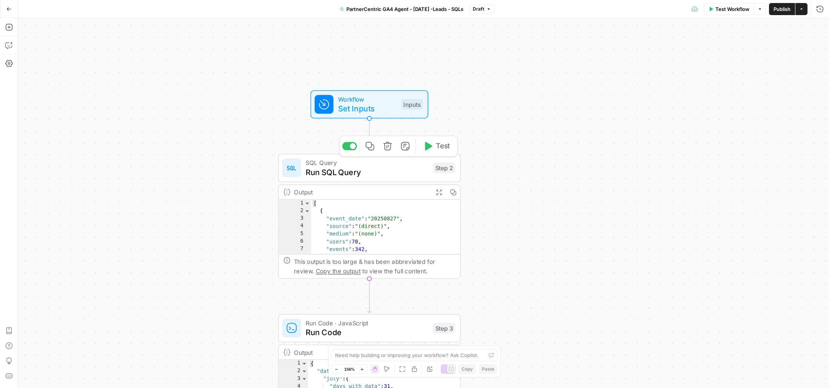
click at [385, 170] on span "Run SQL Query" at bounding box center [367, 172] width 123 height 12
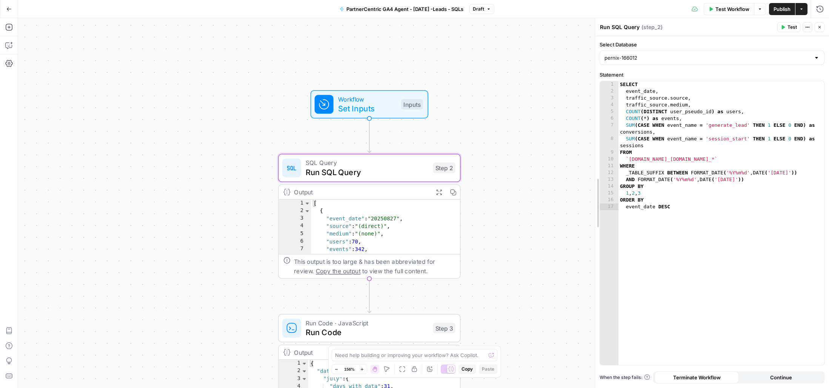
drag, startPoint x: 710, startPoint y: 200, endPoint x: 573, endPoint y: 206, distance: 137.1
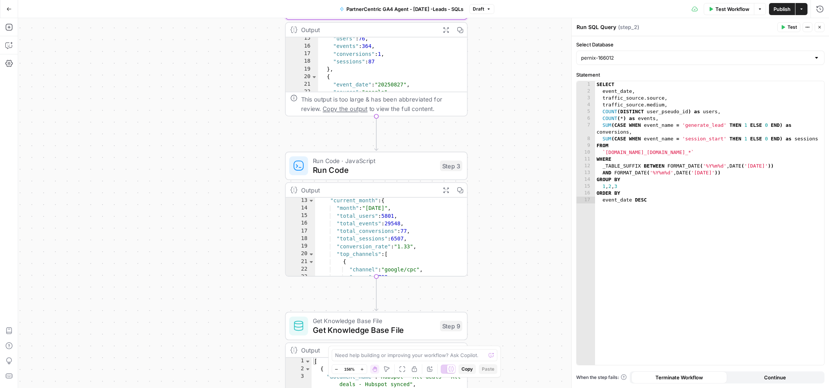
scroll to position [62, 0]
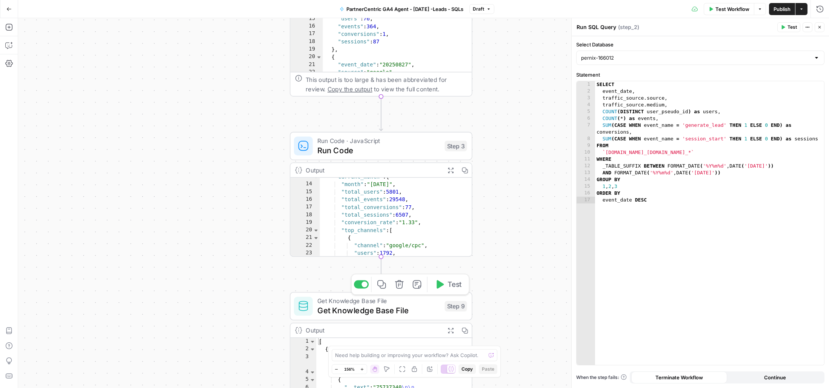
click at [420, 308] on span "Get Knowledge Base File" at bounding box center [378, 311] width 123 height 12
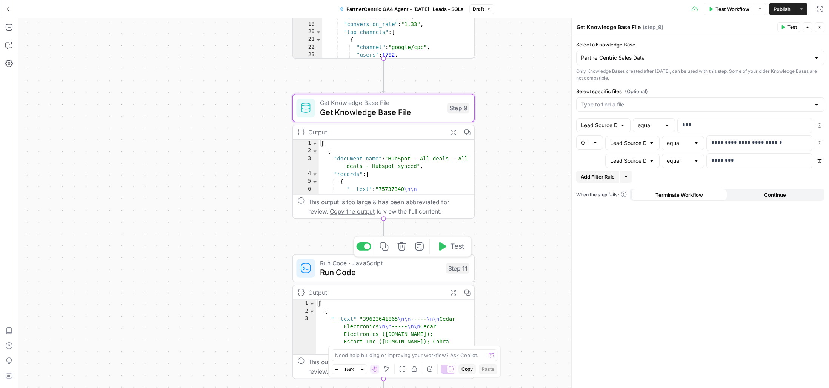
click at [412, 276] on span "Run Code" at bounding box center [380, 272] width 121 height 12
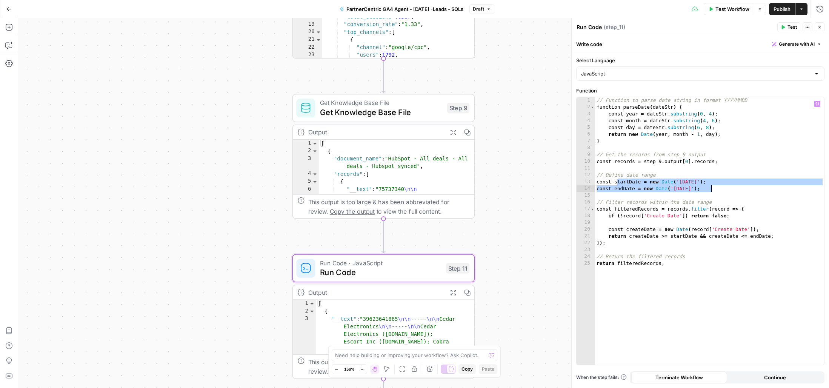
drag, startPoint x: 618, startPoint y: 179, endPoint x: 723, endPoint y: 190, distance: 105.9
click at [723, 190] on div "// Function to parse date string in format YYYYMMDD function parseDate ( dateSt…" at bounding box center [709, 238] width 229 height 282
click at [779, 216] on div "// Function to parse date string in format YYYYMMDD function parseDate ( dateSt…" at bounding box center [709, 238] width 229 height 282
type textarea "**********"
